Goal: Transaction & Acquisition: Book appointment/travel/reservation

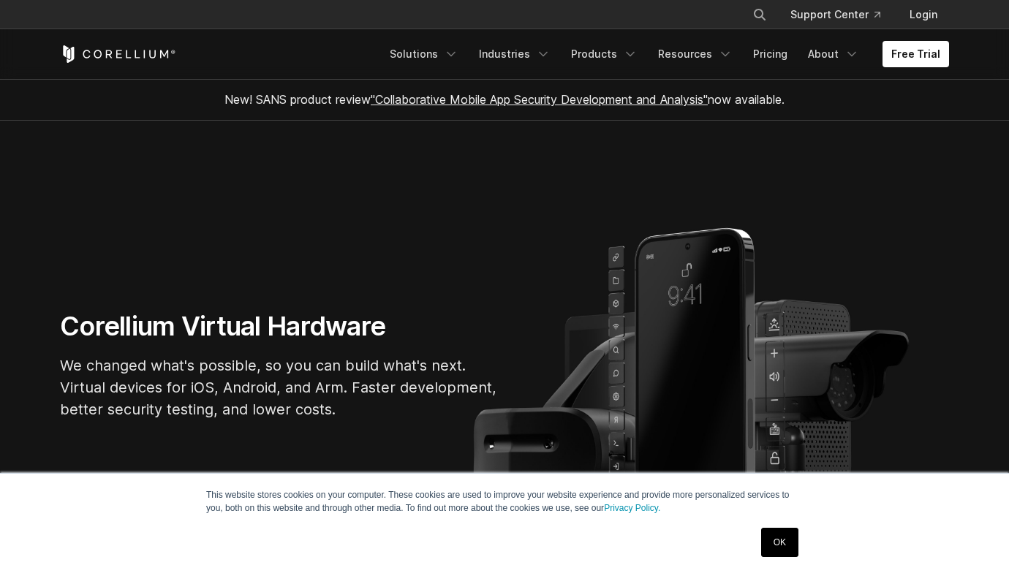
click at [785, 546] on link "OK" at bounding box center [779, 542] width 37 height 29
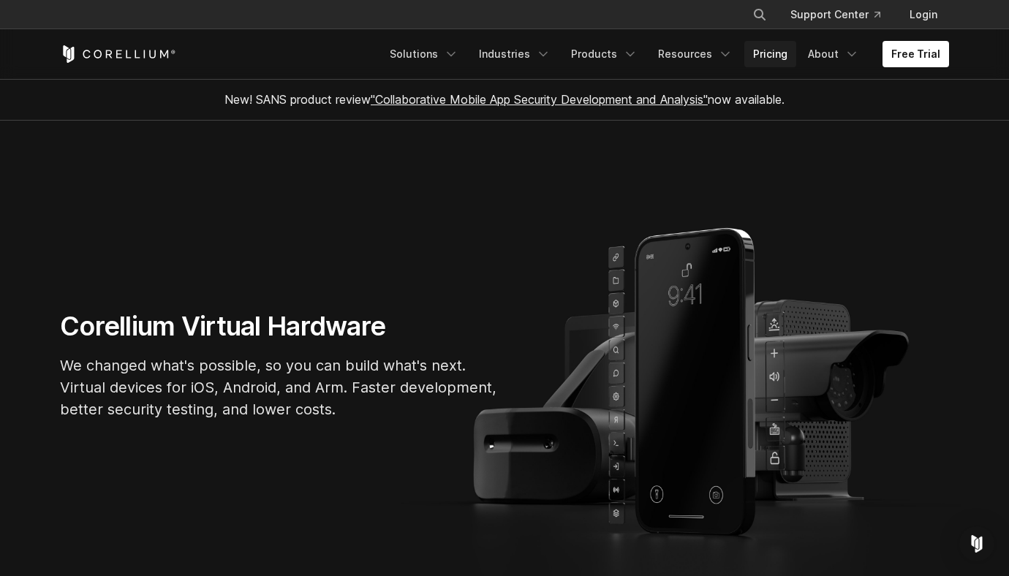
click at [773, 62] on link "Pricing" at bounding box center [770, 54] width 52 height 26
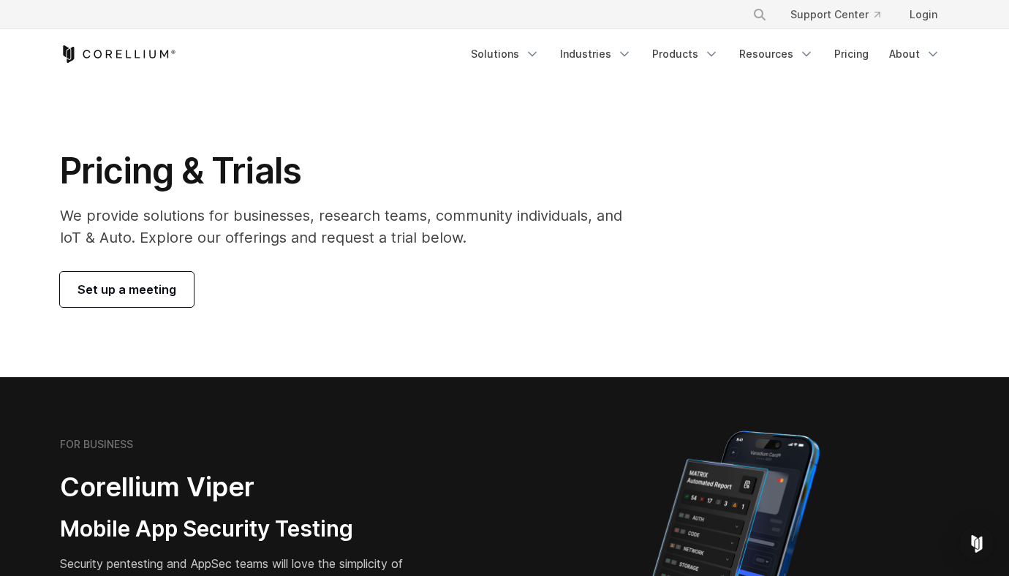
click at [140, 290] on span "Set up a meeting" at bounding box center [126, 290] width 99 height 18
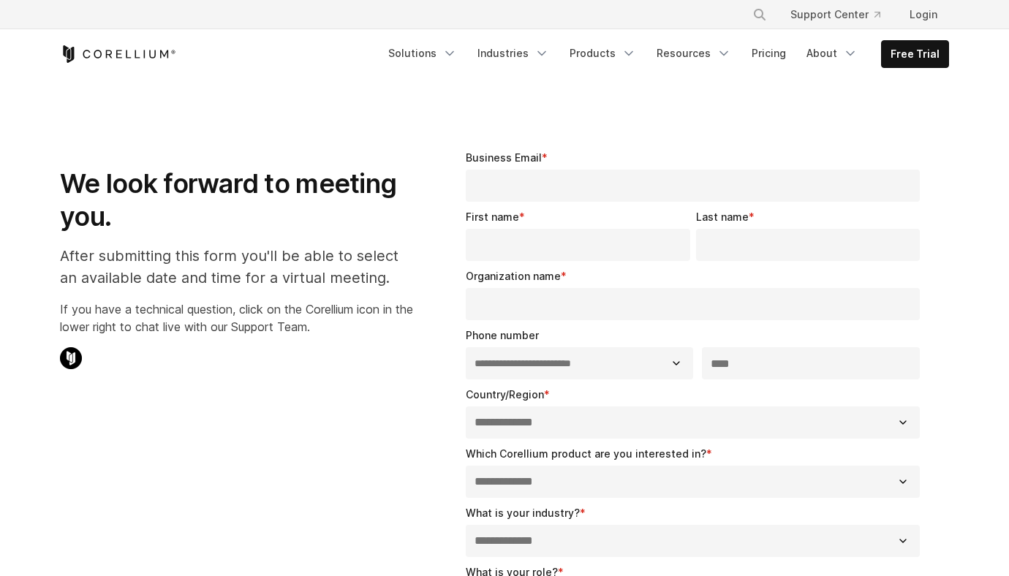
select select "**"
click at [770, 53] on link "Pricing" at bounding box center [769, 53] width 52 height 26
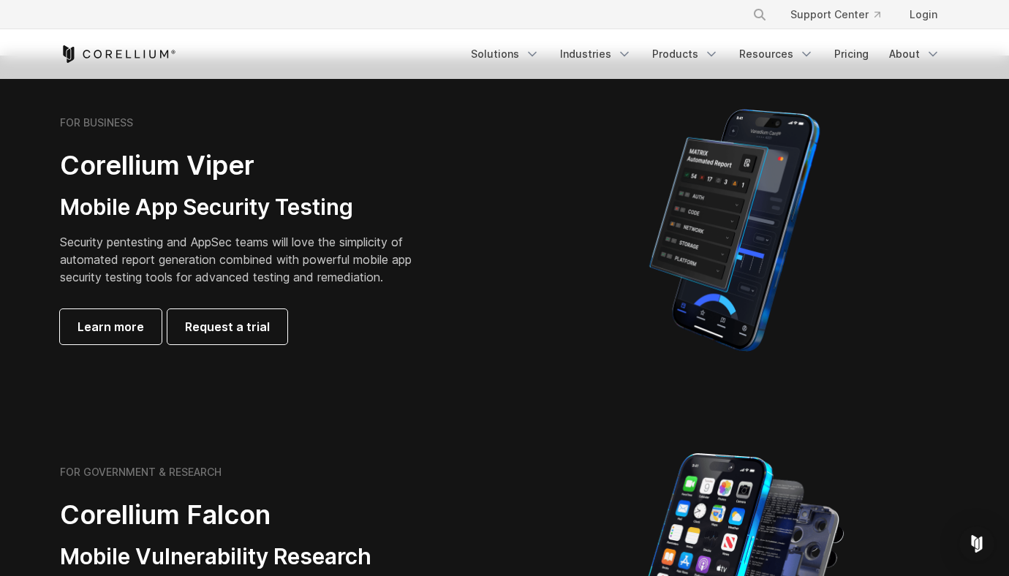
scroll to position [291, 0]
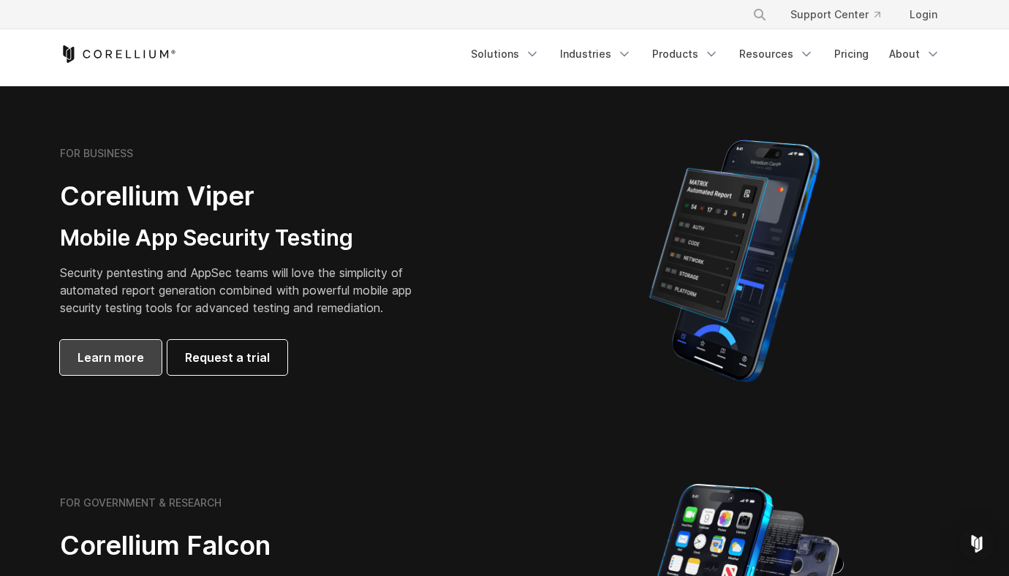
click at [94, 346] on link "Learn more" at bounding box center [111, 357] width 102 height 35
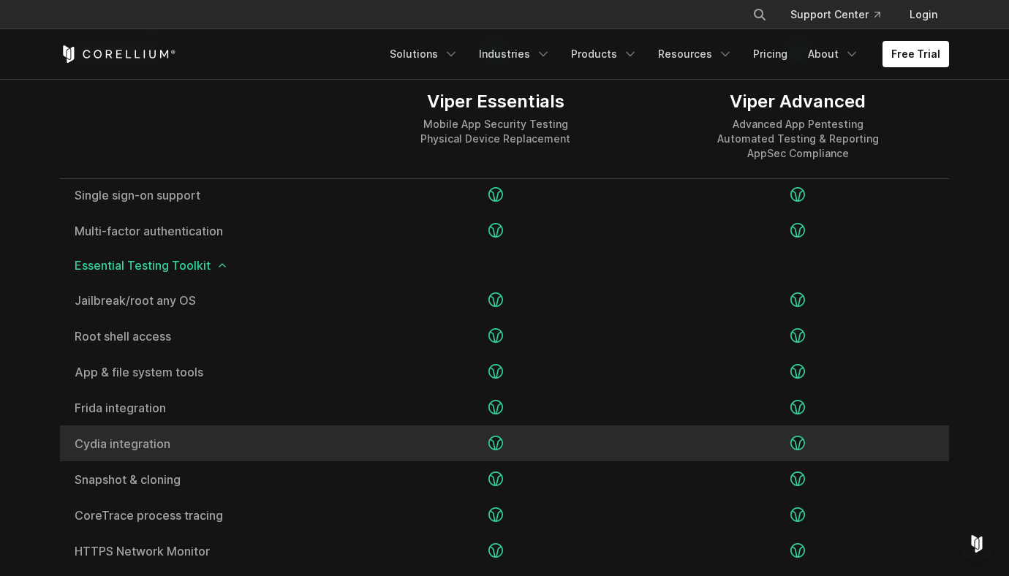
scroll to position [2050, 0]
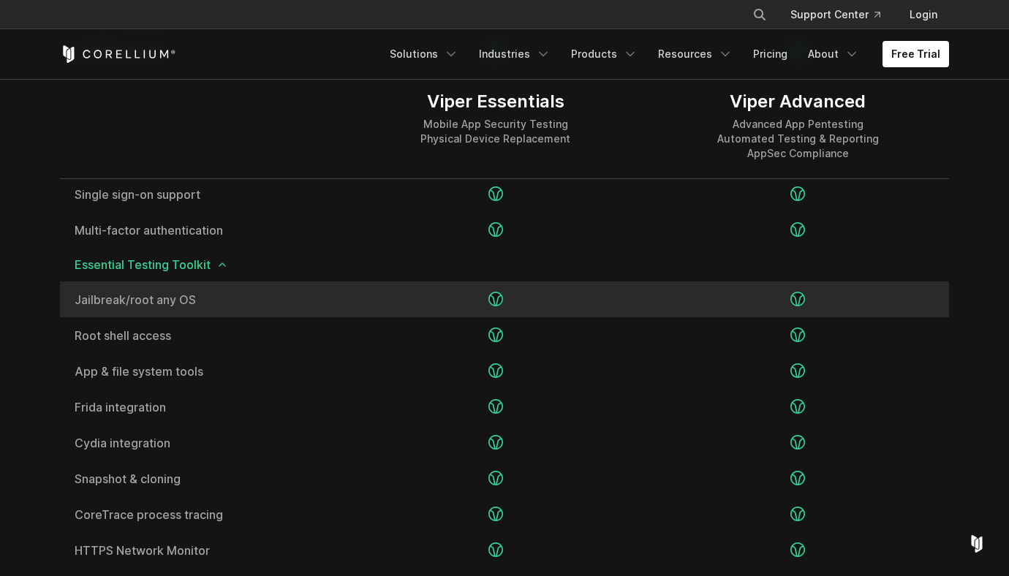
click at [189, 299] on span "Jailbreak/root any OS" at bounding box center [202, 300] width 255 height 12
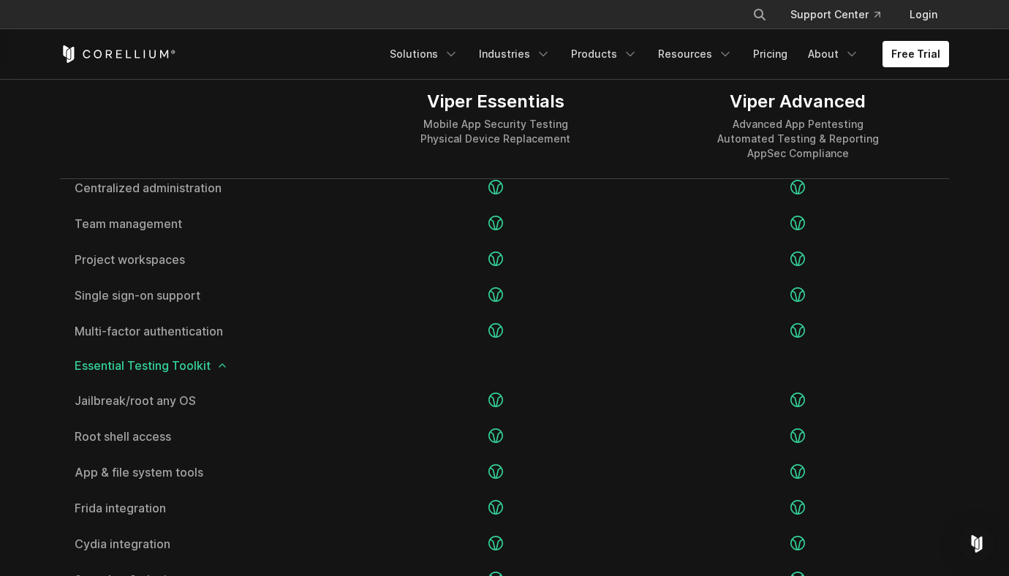
scroll to position [1689, 0]
